Goal: Navigation & Orientation: Go to known website

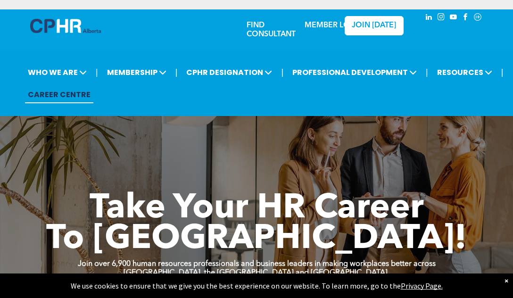
click at [328, 24] on link "MEMBER LOGIN" at bounding box center [334, 26] width 59 height 8
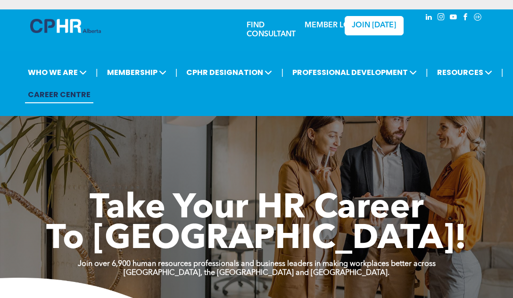
click at [323, 33] on div "MEMBER LOGIN" at bounding box center [302, 26] width 62 height 33
click at [320, 16] on div "MEMBER LOGIN" at bounding box center [334, 22] width 61 height 17
click at [323, 32] on div "MEMBER LOGIN" at bounding box center [302, 26] width 62 height 33
click at [318, 18] on div "MEMBER LOGIN" at bounding box center [334, 22] width 61 height 17
click at [321, 28] on link "MEMBER LOGIN" at bounding box center [334, 26] width 59 height 8
